Goal: Find specific page/section: Find specific page/section

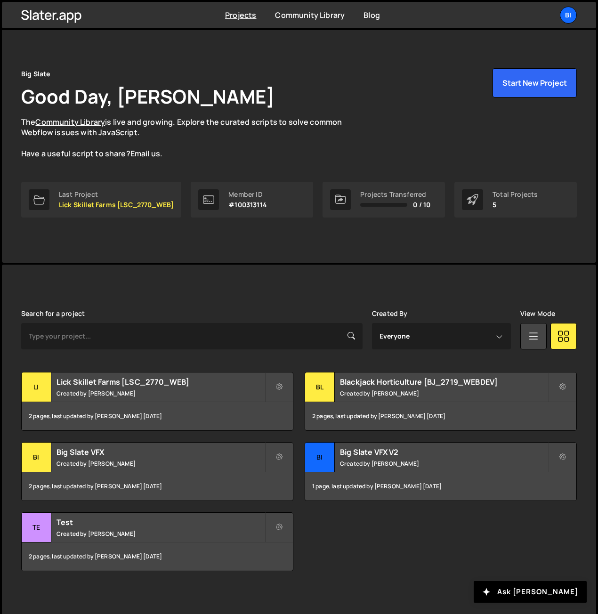
scroll to position [9, 0]
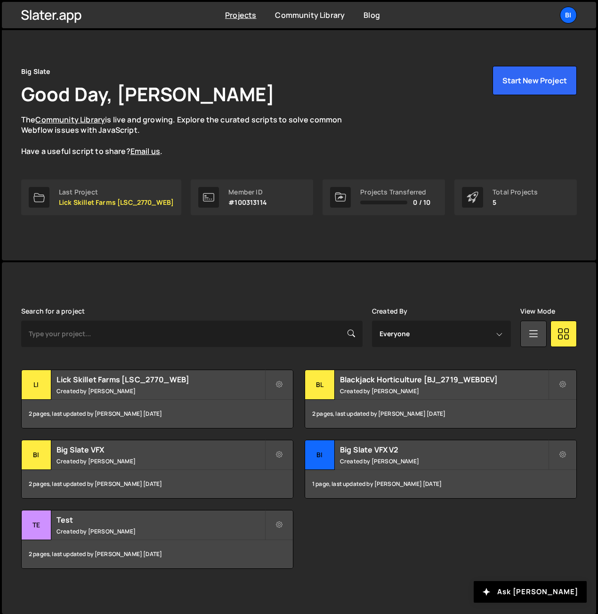
click at [145, 273] on div "[PERSON_NAME] is designed for desktop use. Please use a larger screen to access…" at bounding box center [299, 438] width 584 height 352
click at [393, 536] on div "Transfer Project Edit Project Delete Project Li Lick Skillet Farms [LSC_2770_WE…" at bounding box center [299, 469] width 556 height 199
click at [391, 338] on select "Everyone [PERSON_NAME]" at bounding box center [441, 334] width 139 height 26
click at [236, 319] on div "Search for a project" at bounding box center [192, 328] width 342 height 40
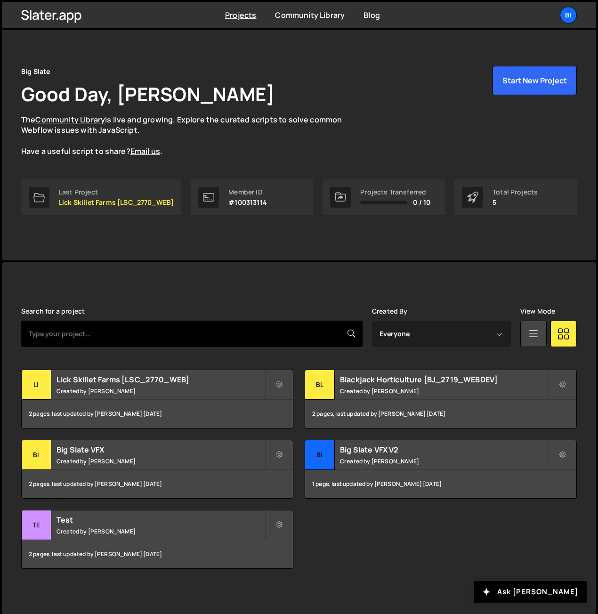
click at [234, 325] on input "text" at bounding box center [192, 334] width 342 height 26
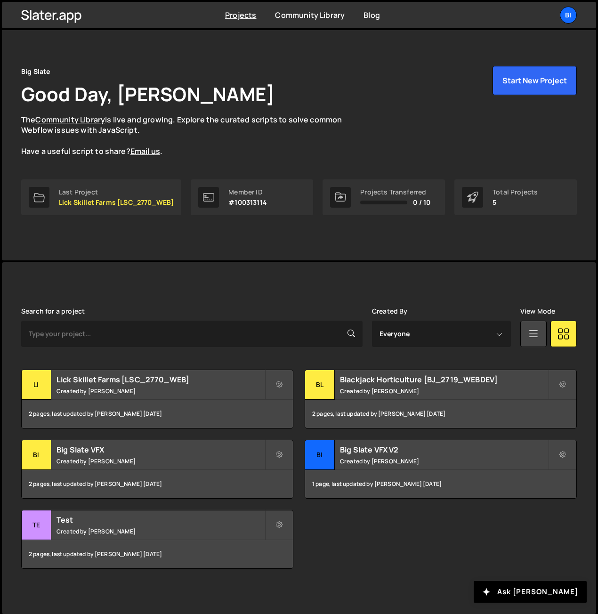
click at [252, 301] on div "[PERSON_NAME] is designed for desktop use. Please use a larger screen to access…" at bounding box center [299, 438] width 584 height 352
click at [348, 331] on icon at bounding box center [352, 333] width 8 height 10
click at [347, 310] on div "Search for a project" at bounding box center [192, 328] width 342 height 40
click at [387, 323] on select "Everyone [PERSON_NAME]" at bounding box center [441, 334] width 139 height 26
click at [391, 306] on div "[PERSON_NAME] is designed for desktop use. Please use a larger screen to access…" at bounding box center [299, 438] width 584 height 352
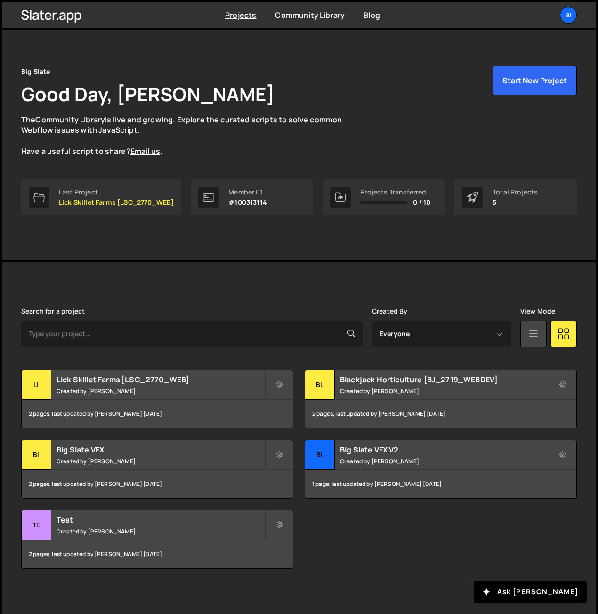
click at [392, 308] on label "Created By" at bounding box center [390, 312] width 36 height 8
click at [414, 302] on div "[PERSON_NAME] is designed for desktop use. Please use a larger screen to access…" at bounding box center [299, 438] width 584 height 352
click at [533, 336] on icon at bounding box center [534, 333] width 12 height 17
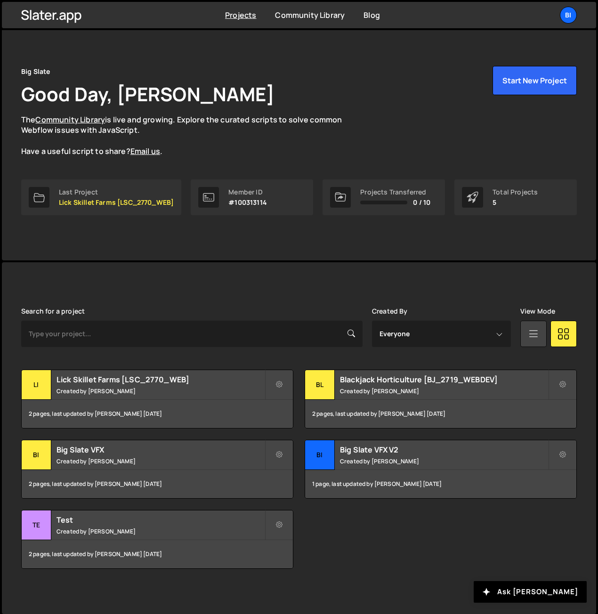
scroll to position [0, 0]
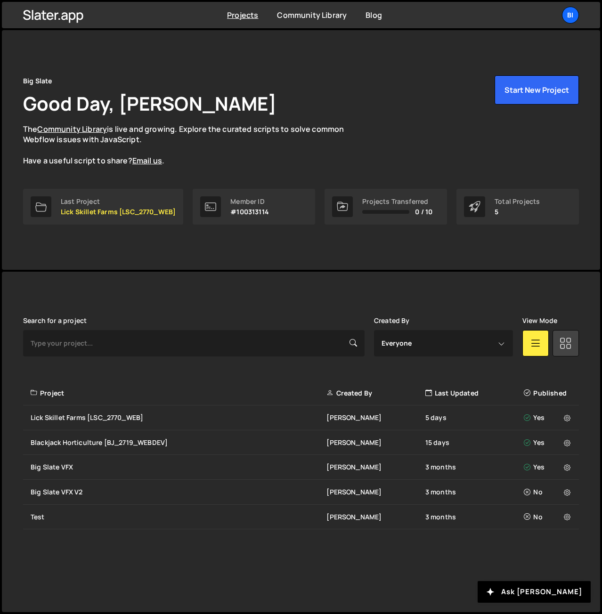
click at [559, 333] on link at bounding box center [566, 343] width 26 height 26
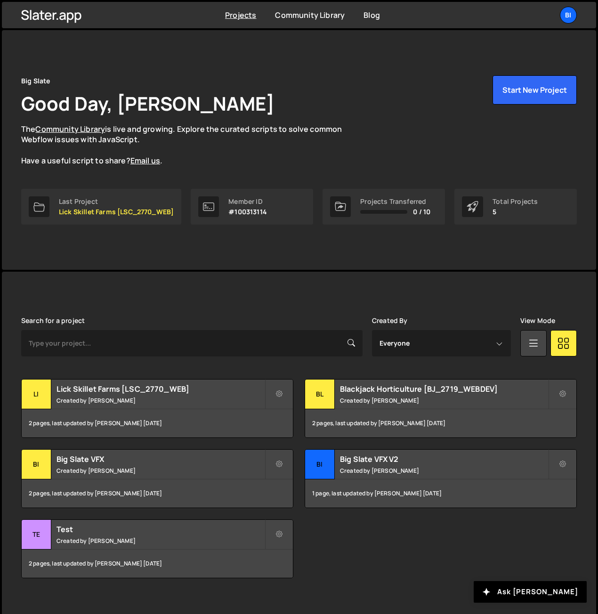
click at [463, 298] on div "[PERSON_NAME] is designed for desktop use. Please use a larger screen to access…" at bounding box center [299, 448] width 584 height 352
click at [159, 406] on div "Lick Skillet Farms [LSC_2770_WEB] Created by [PERSON_NAME]" at bounding box center [157, 394] width 271 height 29
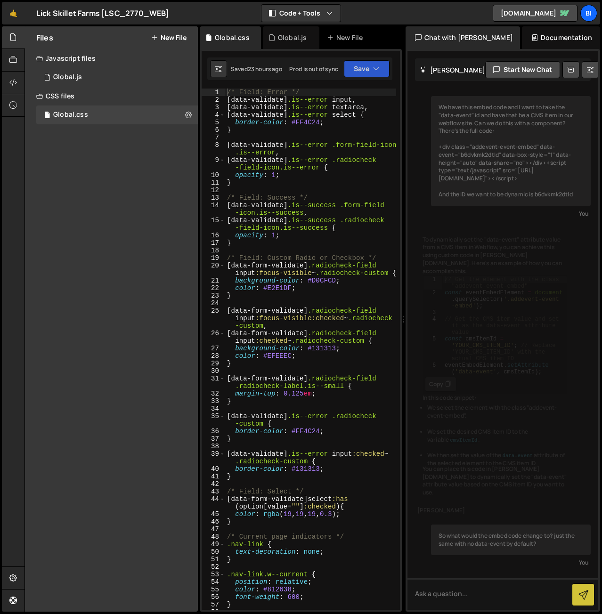
scroll to position [230, 0]
